Goal: Check status: Check status

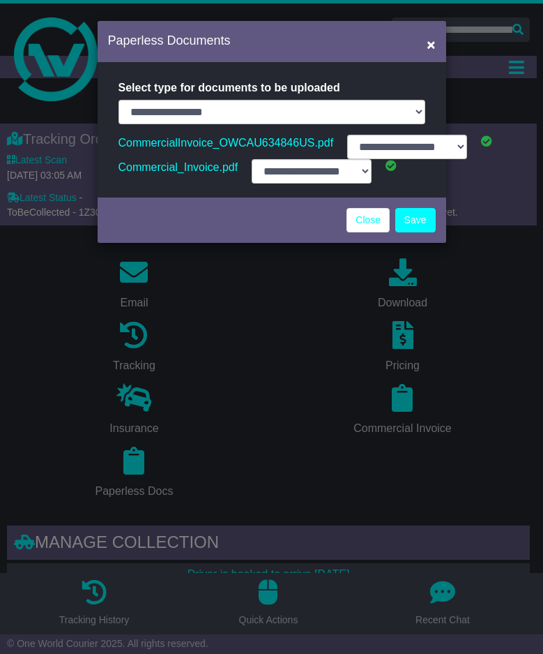
select select "**********"
click at [429, 43] on span "×" at bounding box center [431, 44] width 8 height 16
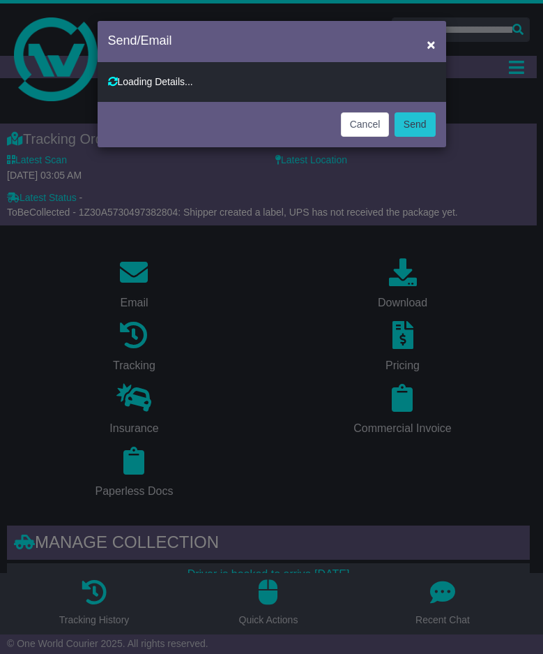
type input "**********"
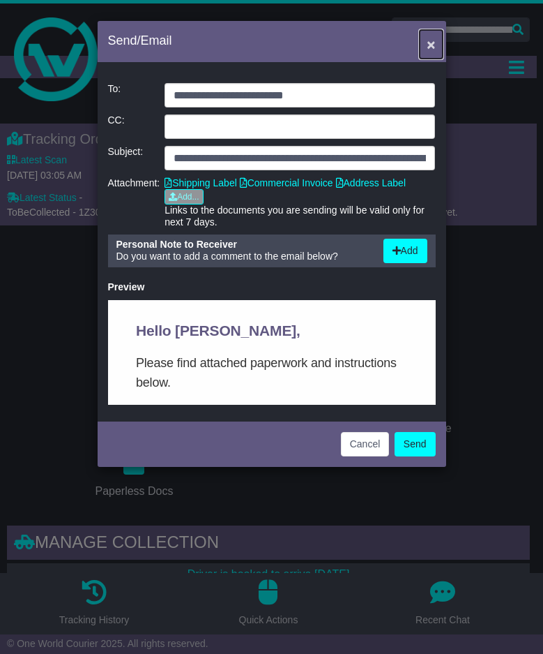
click at [436, 42] on button "×" at bounding box center [431, 44] width 22 height 29
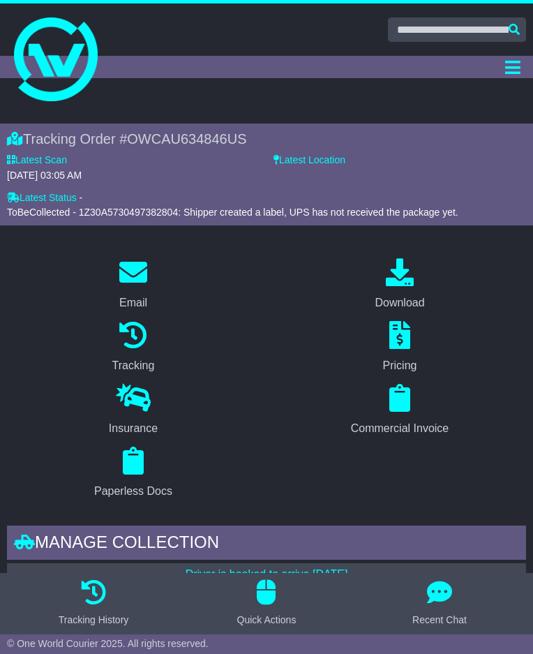
click at [70, 31] on div at bounding box center [266, 29] width 533 height 24
click at [59, 61] on div "Dashboard Quote/Book Domestic International Saved Quotes Drafts Domestic Quote …" at bounding box center [266, 67] width 533 height 22
click at [58, 57] on div "Dashboard Quote/Book Domestic International Saved Quotes Drafts Domestic Quote …" at bounding box center [266, 67] width 533 height 22
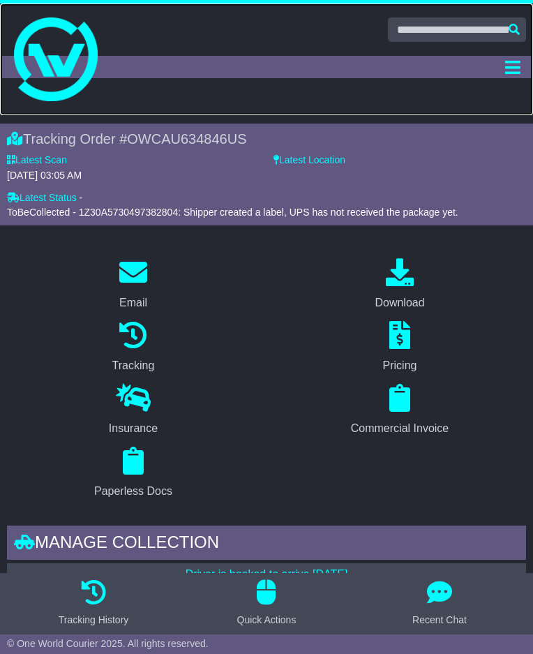
click at [57, 50] on img at bounding box center [56, 59] width 84 height 84
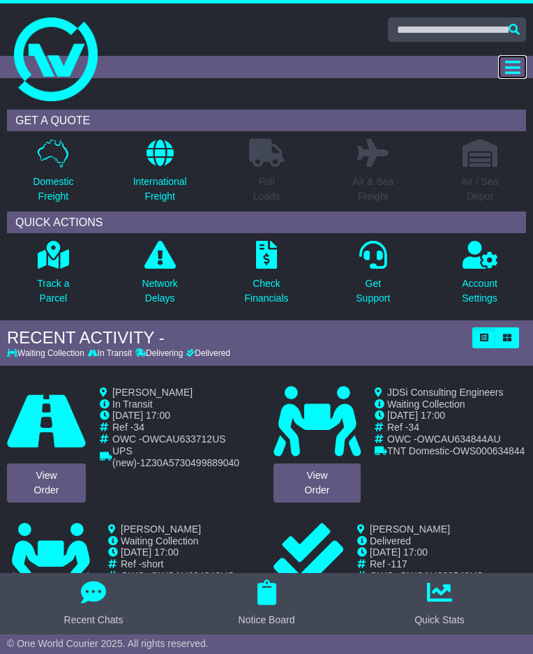
click at [511, 71] on icon "Toggle navigation" at bounding box center [512, 67] width 15 height 17
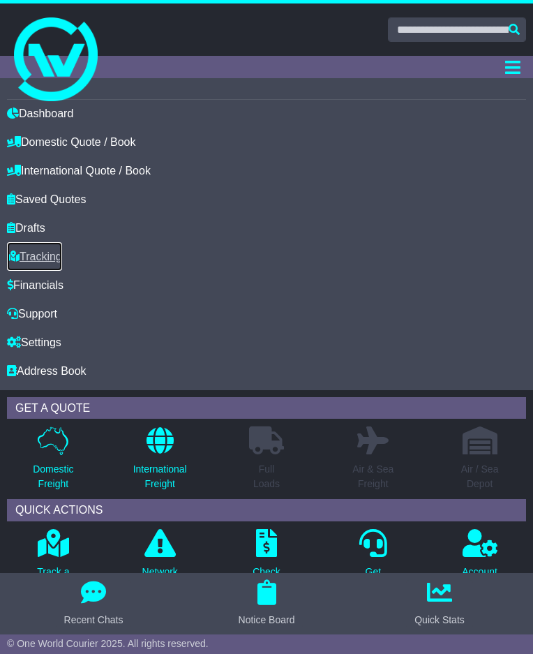
click at [54, 257] on link "Tracking" at bounding box center [34, 256] width 55 height 29
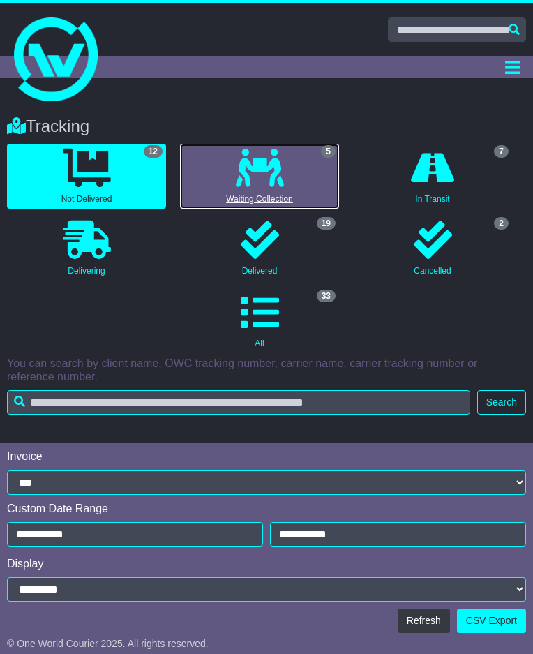
click at [228, 178] on link "5 Waiting Collection" at bounding box center [259, 176] width 159 height 65
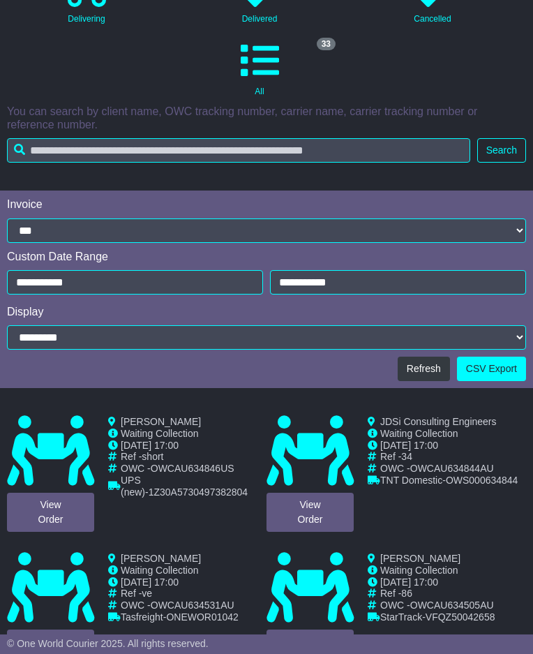
scroll to position [419, 0]
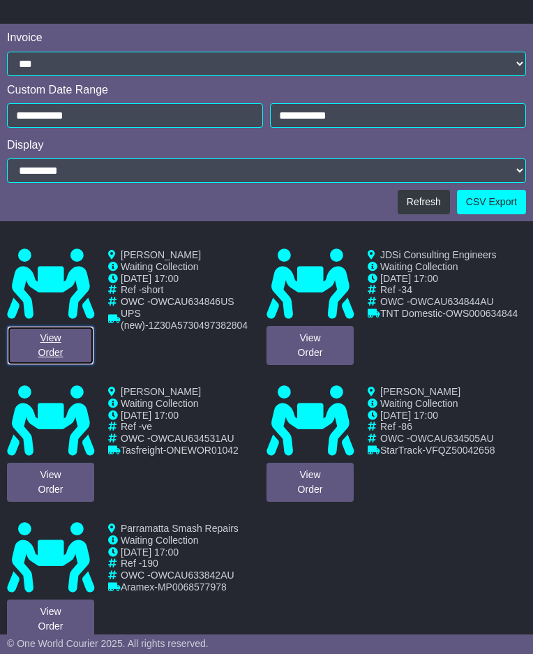
click at [44, 351] on link "View Order" at bounding box center [50, 345] width 87 height 39
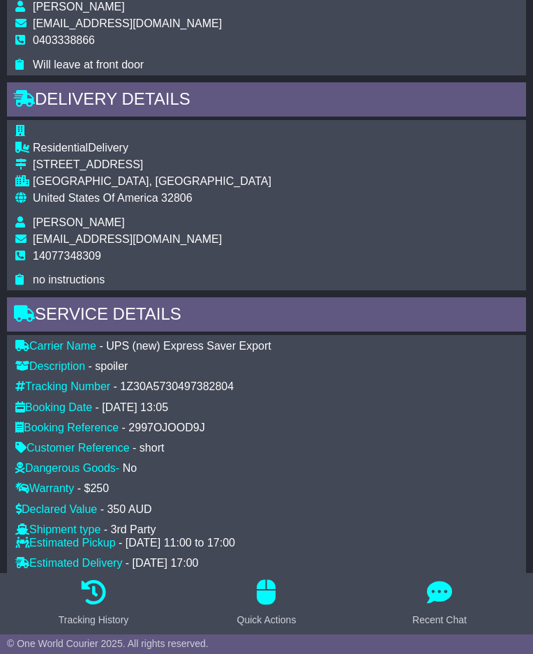
scroll to position [1046, 0]
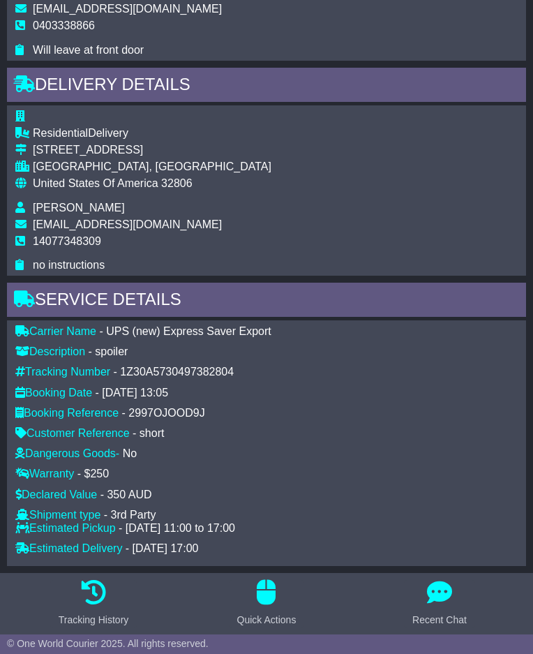
click at [128, 370] on div "1Z30A5730497382804" at bounding box center [177, 371] width 114 height 13
drag, startPoint x: 126, startPoint y: 369, endPoint x: 237, endPoint y: 370, distance: 111.6
click at [237, 370] on div "Tracking Number - 1Z30A5730497382804" at bounding box center [266, 371] width 516 height 13
copy div "1Z30A5730497382804"
